Goal: Task Accomplishment & Management: Manage account settings

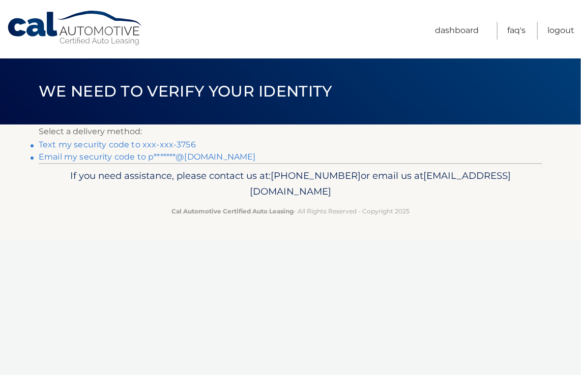
click at [69, 143] on link "Text my security code to xxx-xxx-3756" at bounding box center [117, 145] width 157 height 10
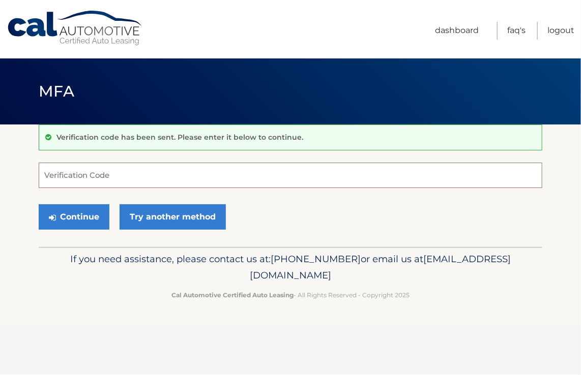
click at [99, 176] on input "Verification Code" at bounding box center [290, 175] width 503 height 25
click at [141, 173] on input "Verification Code" at bounding box center [290, 175] width 503 height 25
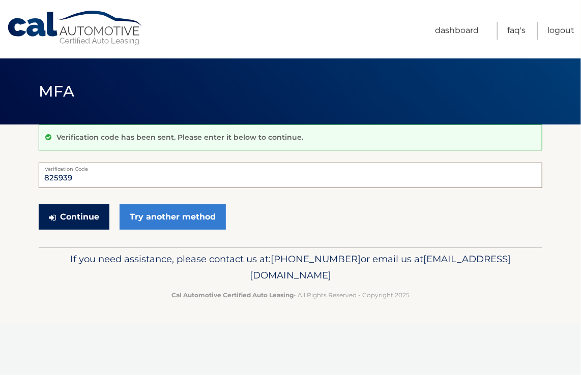
type input "825939"
click at [68, 213] on button "Continue" at bounding box center [74, 216] width 71 height 25
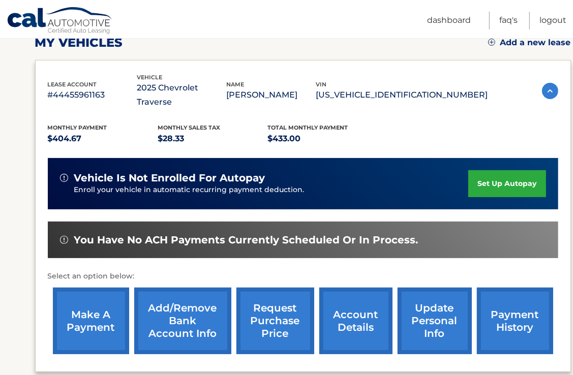
scroll to position [153, 0]
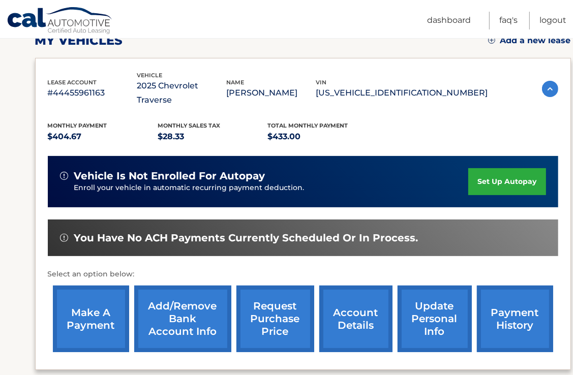
click at [193, 301] on link "Add/Remove bank account info" at bounding box center [182, 319] width 97 height 67
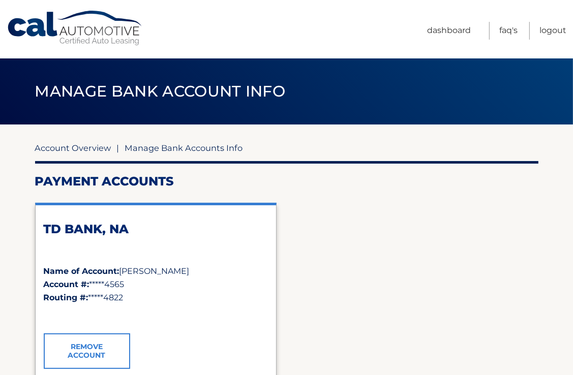
click at [77, 145] on link "Account Overview" at bounding box center [73, 148] width 76 height 10
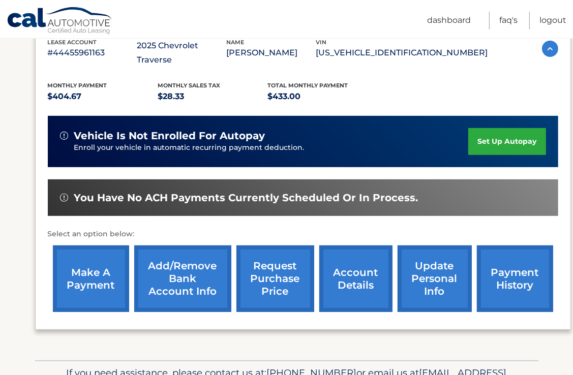
scroll to position [240, 0]
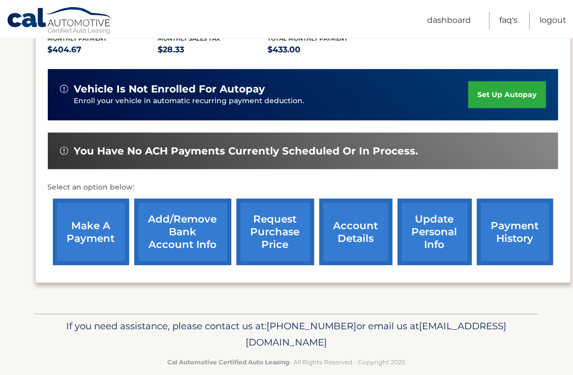
click at [112, 218] on link "make a payment" at bounding box center [91, 232] width 76 height 67
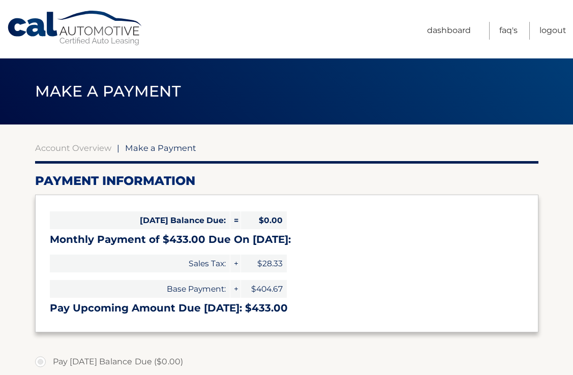
select select "NTQ1MWVlYTItYzhjYS00MDViLWEzZmQtOGUzMDlhZGU2MjQ2"
